Goal: Information Seeking & Learning: Learn about a topic

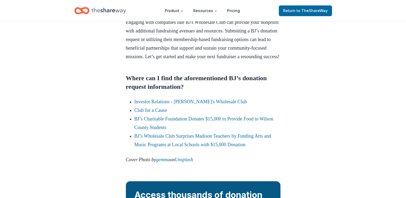
scroll to position [569, 0]
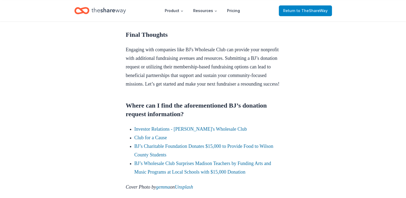
click at [303, 11] on span "to TheShareWay" at bounding box center [312, 10] width 31 height 5
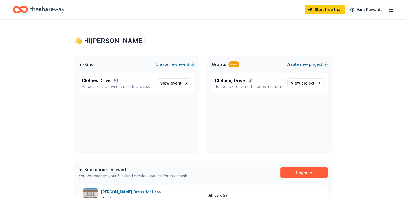
click at [390, 12] on icon "button" at bounding box center [391, 9] width 6 height 6
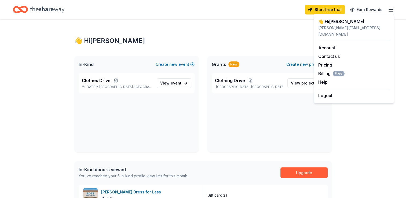
click at [264, 42] on div "👋 Hi Jessica" at bounding box center [203, 41] width 258 height 9
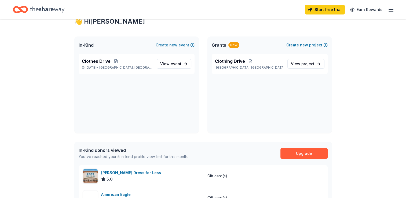
scroll to position [8, 0]
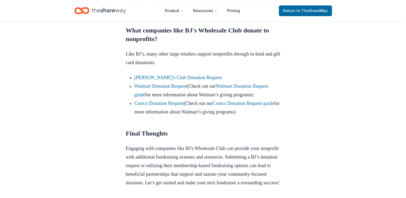
scroll to position [469, 0]
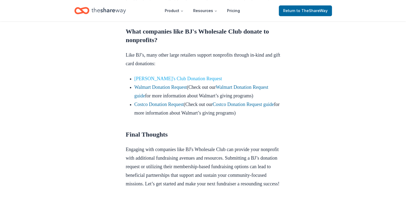
click at [176, 81] on link "Sam's Club Donation Request" at bounding box center [179, 78] width 88 height 5
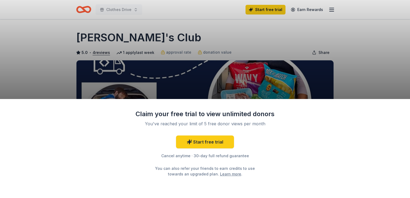
click at [351, 82] on div "Claim your free trial to view unlimited donors You've reached your limit of 5 f…" at bounding box center [205, 99] width 410 height 198
click at [355, 104] on div "Claim your free trial to view unlimited donors You've reached your limit of 5 f…" at bounding box center [205, 148] width 410 height 99
